Goal: Task Accomplishment & Management: Manage account settings

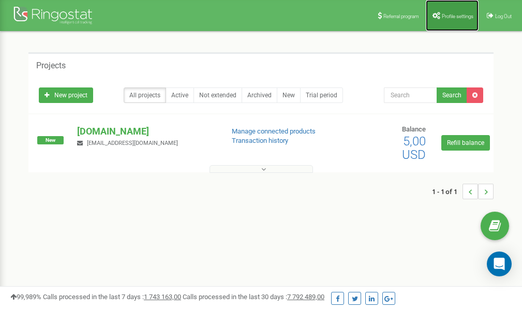
click at [461, 19] on link "Profile settings" at bounding box center [452, 15] width 53 height 31
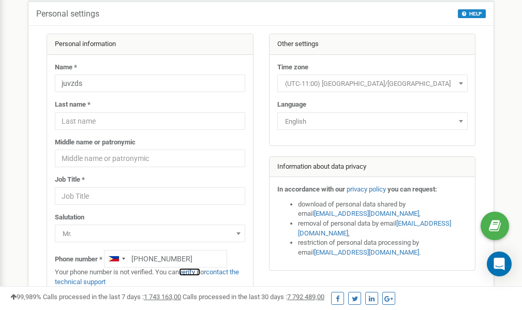
click at [196, 272] on link "verify it" at bounding box center [189, 272] width 21 height 8
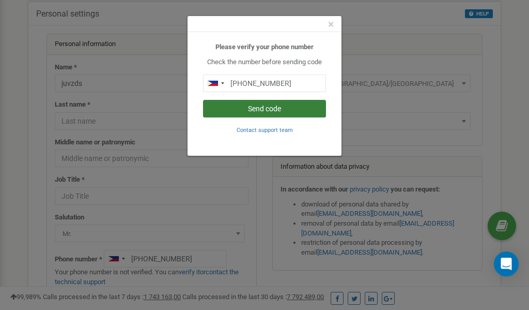
click at [278, 109] on button "Send code" at bounding box center [264, 109] width 123 height 18
